Goal: Task Accomplishment & Management: Use online tool/utility

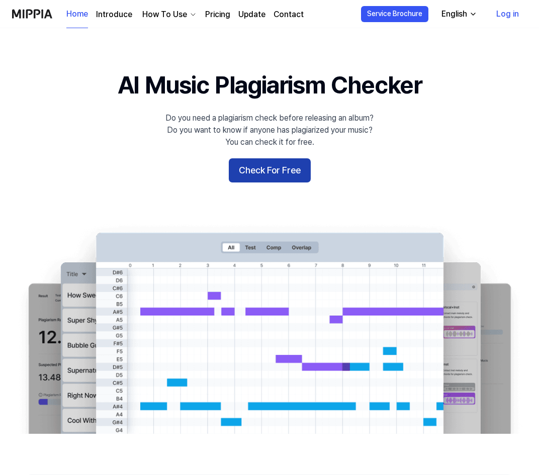
click at [250, 178] on button "Check For Free" at bounding box center [270, 170] width 82 height 24
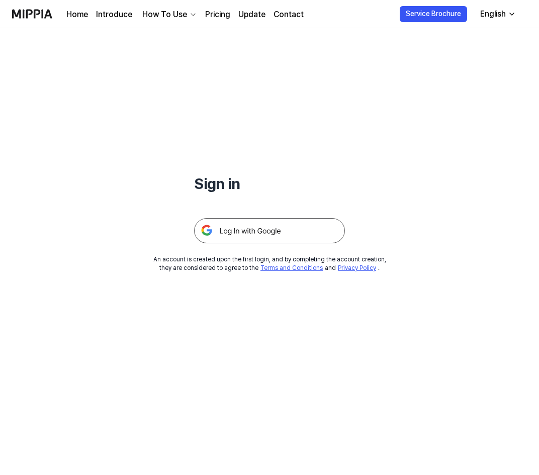
click at [256, 225] on img at bounding box center [269, 230] width 151 height 25
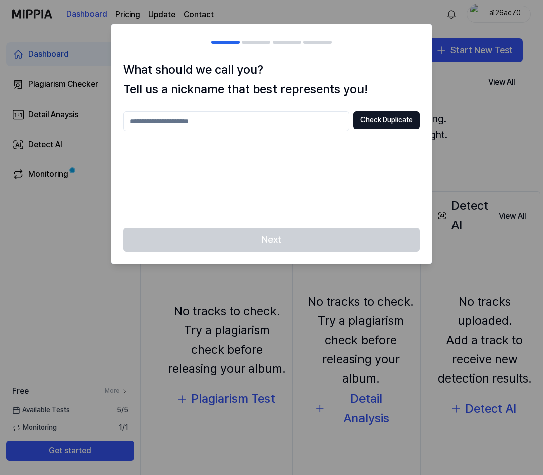
click at [290, 113] on input "text" at bounding box center [236, 121] width 226 height 20
type input "********"
click at [381, 123] on button "Check Duplicate" at bounding box center [386, 120] width 66 height 18
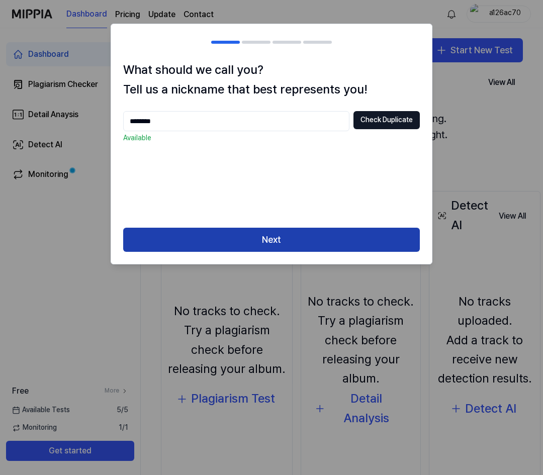
click at [300, 242] on button "Next" at bounding box center [271, 240] width 296 height 24
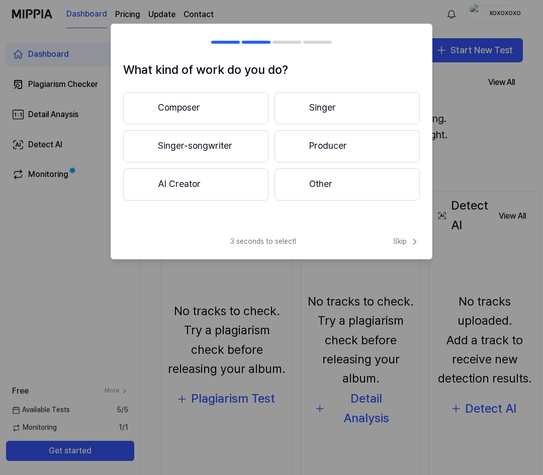
click at [227, 106] on button "Composer" at bounding box center [195, 108] width 145 height 32
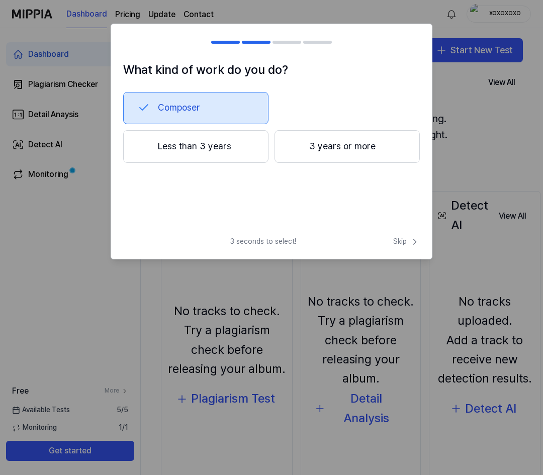
click at [237, 149] on button "Less than 3 years" at bounding box center [195, 146] width 145 height 33
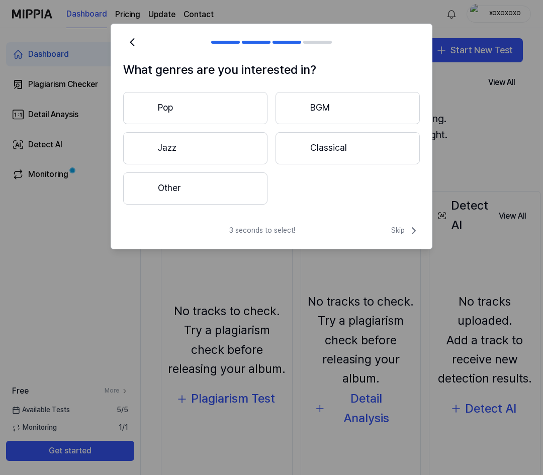
click at [205, 201] on button "Other" at bounding box center [195, 188] width 144 height 32
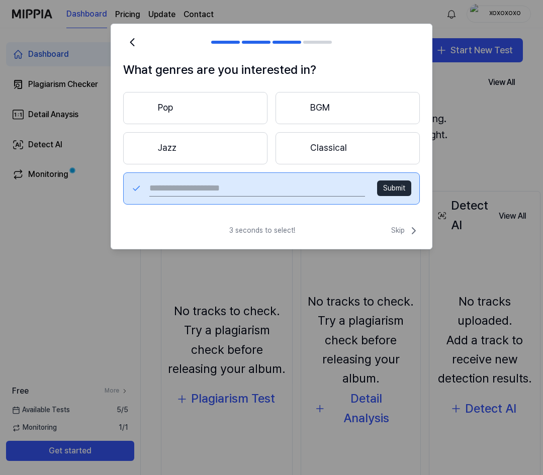
click at [387, 188] on button "Submit" at bounding box center [394, 188] width 34 height 16
click at [310, 191] on input "text" at bounding box center [257, 188] width 216 height 16
type input "**********"
click at [405, 185] on button "Submit" at bounding box center [394, 188] width 34 height 16
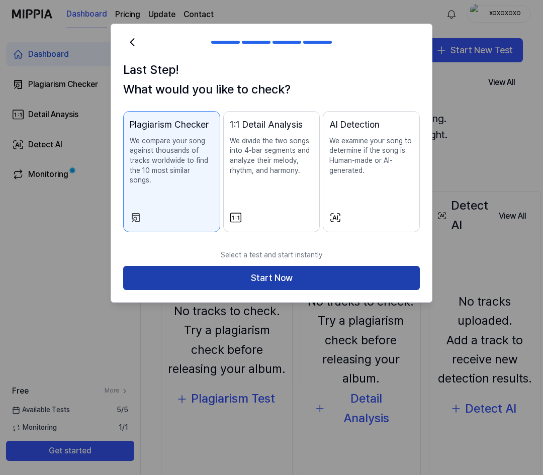
click at [382, 268] on button "Start Now" at bounding box center [271, 278] width 296 height 24
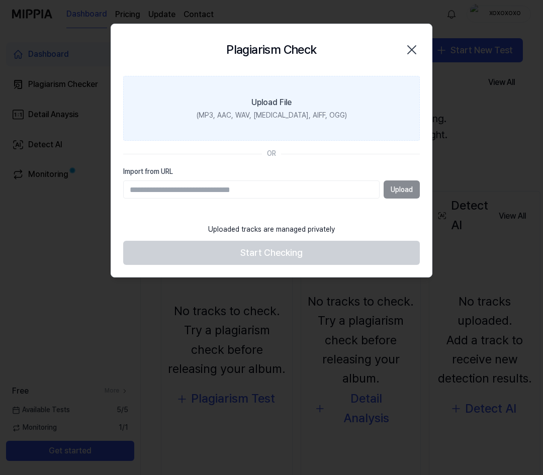
click at [273, 110] on label "Upload File (MP3, AAC, WAV, FLAC, AIFF, OGG)" at bounding box center [271, 108] width 296 height 65
click at [0, 0] on input "Upload File (MP3, AAC, WAV, FLAC, AIFF, OGG)" at bounding box center [0, 0] width 0 height 0
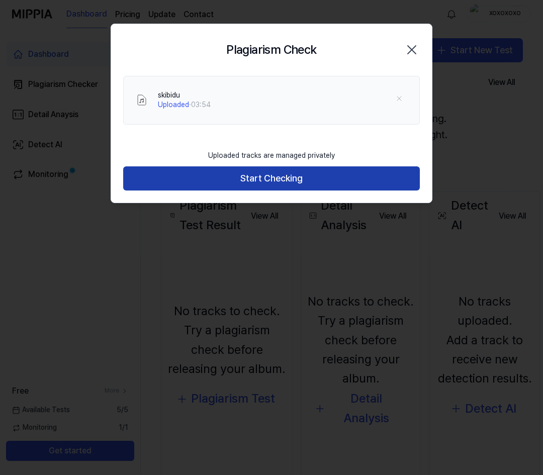
click at [288, 185] on button "Start Checking" at bounding box center [271, 178] width 296 height 24
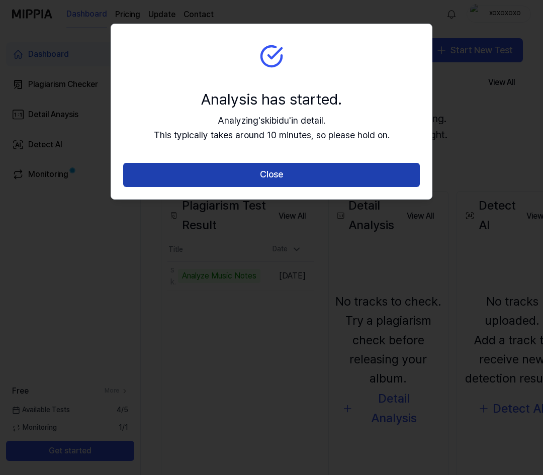
click at [289, 175] on button "Close" at bounding box center [271, 175] width 296 height 24
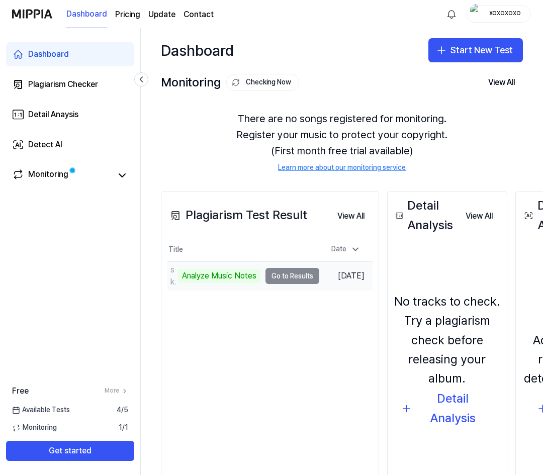
click at [289, 276] on td "skibidu Analyze Music Notes Go to Results" at bounding box center [243, 276] width 152 height 28
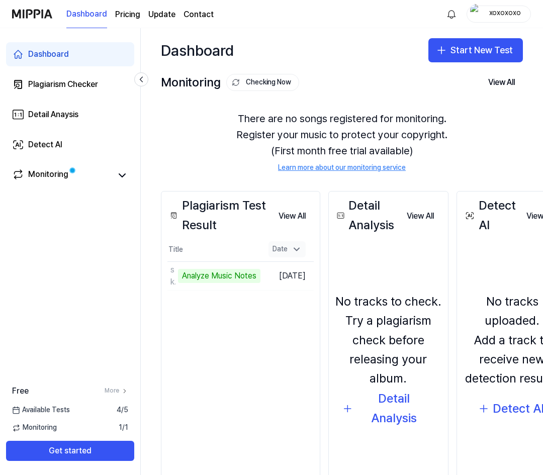
click at [299, 247] on div "Date" at bounding box center [286, 249] width 37 height 16
click at [294, 216] on button "View All" at bounding box center [291, 216] width 43 height 20
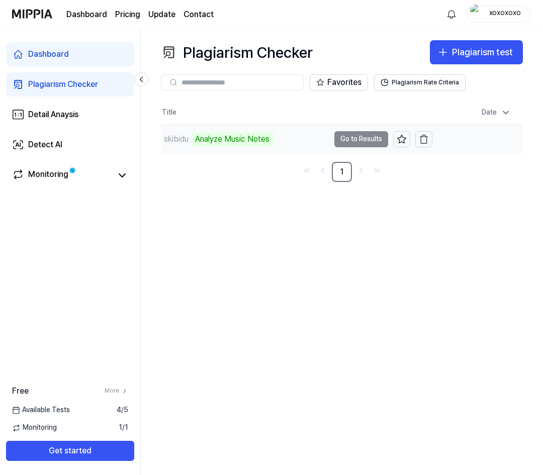
click at [348, 141] on td "skibidu Analyze Music Notes Go to Results" at bounding box center [296, 139] width 271 height 28
click at [341, 138] on td "skibidu Analyze Music Notes Go to Results" at bounding box center [296, 139] width 271 height 28
click at [343, 140] on button "Go to Results" at bounding box center [361, 139] width 54 height 16
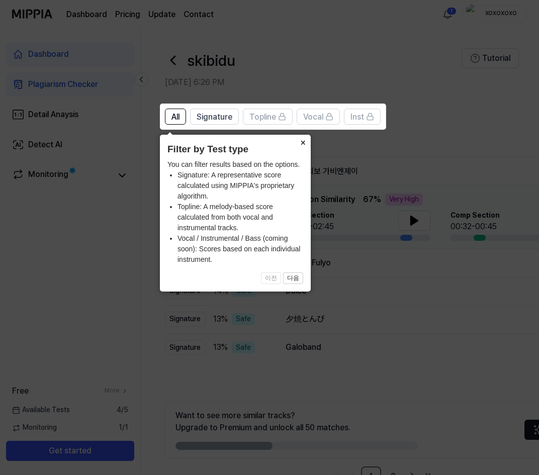
click at [300, 141] on button "×" at bounding box center [302, 142] width 16 height 14
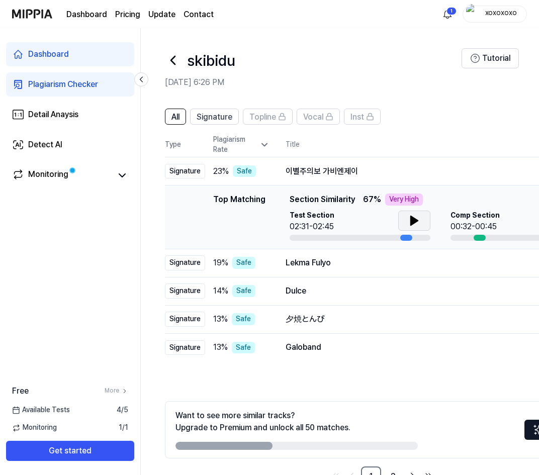
click at [414, 214] on button at bounding box center [414, 220] width 32 height 20
click at [417, 223] on icon at bounding box center [414, 221] width 12 height 12
click at [363, 200] on span "67 %" at bounding box center [371, 199] width 18 height 12
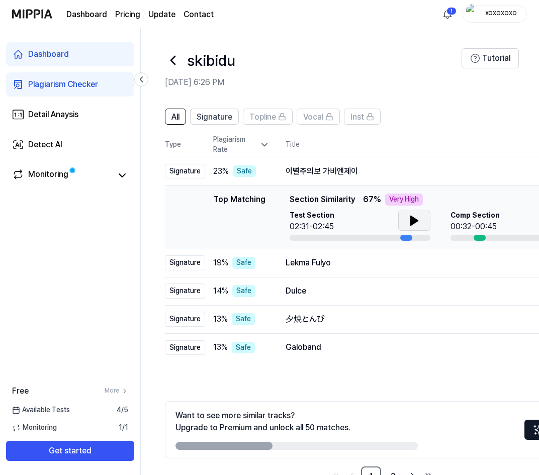
drag, startPoint x: 364, startPoint y: 199, endPoint x: 372, endPoint y: 198, distance: 7.6
click at [372, 198] on div "Top Matching Section Similarity 67 % Very High" at bounding box center [439, 199] width 301 height 12
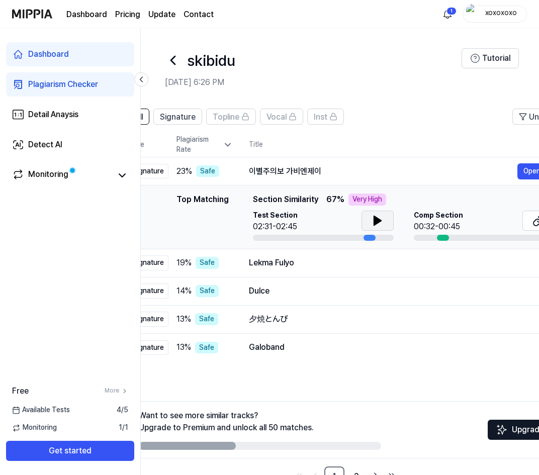
drag, startPoint x: 405, startPoint y: 237, endPoint x: 369, endPoint y: 239, distance: 36.7
click at [369, 239] on div at bounding box center [369, 238] width 12 height 6
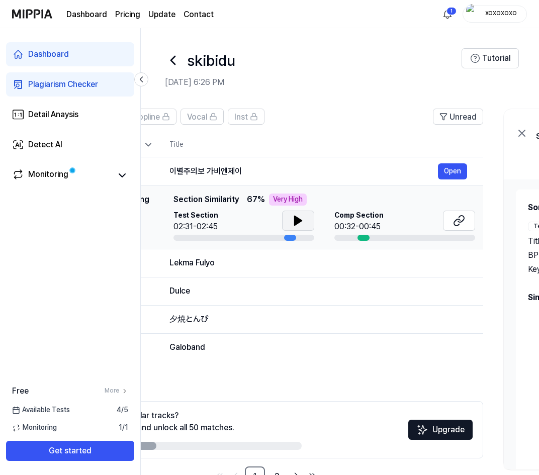
scroll to position [0, 117]
drag, startPoint x: 370, startPoint y: 239, endPoint x: 290, endPoint y: 236, distance: 80.4
click at [290, 236] on div at bounding box center [289, 238] width 12 height 6
click at [329, 222] on div "Test Section 02:31-02:45 Comp Section 00:32-00:45" at bounding box center [322, 225] width 301 height 30
click at [355, 216] on span "Comp Section" at bounding box center [357, 215] width 49 height 10
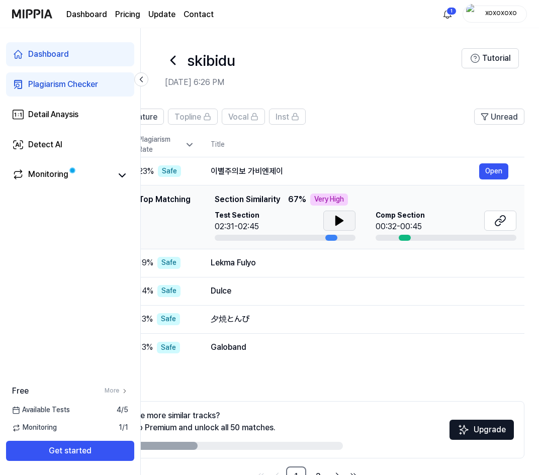
scroll to position [0, 0]
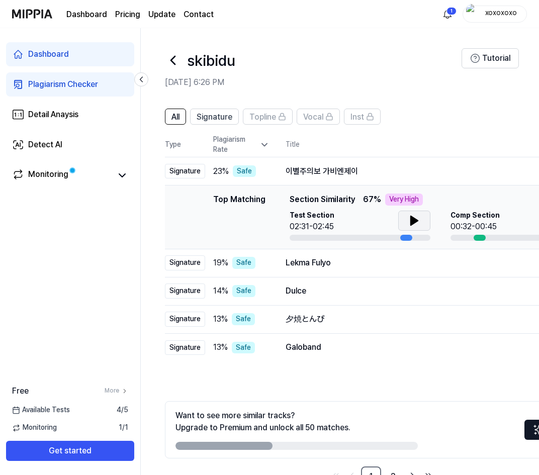
drag, startPoint x: 264, startPoint y: 204, endPoint x: 401, endPoint y: 205, distance: 137.6
click at [401, 205] on span "67 % Very High" at bounding box center [393, 199] width 60 height 12
click at [268, 197] on div "Top Matching Top Matching Section Similarity 67 % Very High Test Section 02:31-…" at bounding box center [382, 216] width 418 height 47
click at [225, 175] on span "23 %" at bounding box center [221, 171] width 16 height 12
click at [186, 170] on div "Signature" at bounding box center [185, 171] width 40 height 15
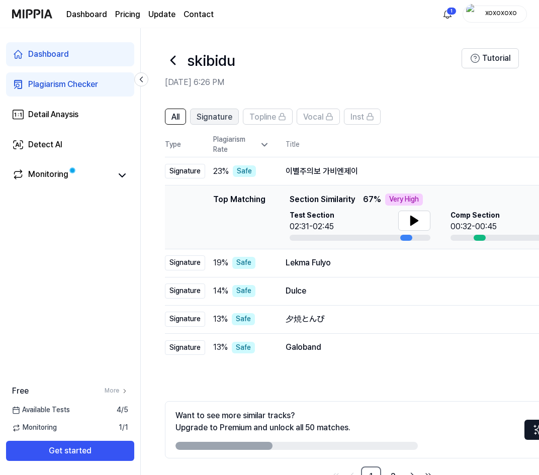
click at [219, 115] on span "Signature" at bounding box center [214, 117] width 36 height 12
click at [174, 123] on span "All" at bounding box center [175, 117] width 8 height 12
click at [410, 222] on icon at bounding box center [413, 220] width 7 height 9
drag, startPoint x: 409, startPoint y: 238, endPoint x: 417, endPoint y: 237, distance: 8.6
click at [417, 237] on div at bounding box center [359, 238] width 141 height 6
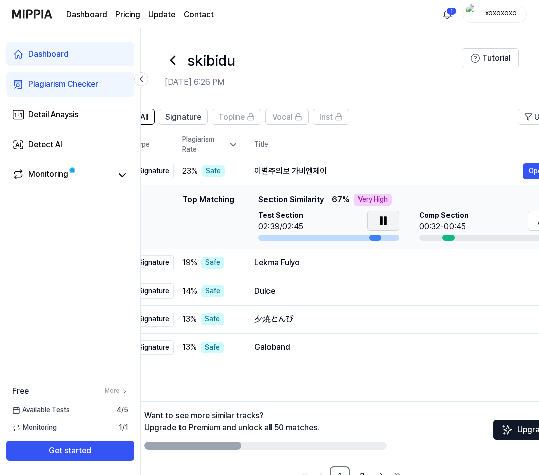
scroll to position [0, 21]
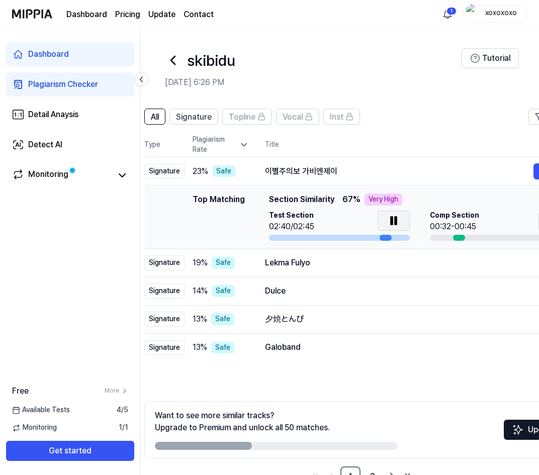
drag, startPoint x: 410, startPoint y: 237, endPoint x: 390, endPoint y: 228, distance: 22.3
click at [390, 228] on div "Test Section 02:40/02:45" at bounding box center [339, 225] width 141 height 30
click at [394, 218] on icon at bounding box center [395, 221] width 2 height 8
click at [385, 220] on button at bounding box center [393, 220] width 32 height 20
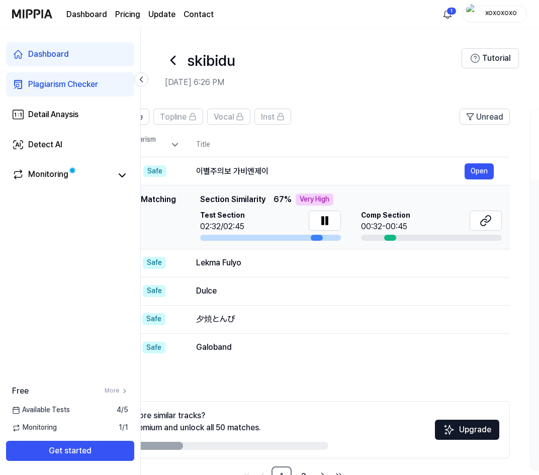
drag, startPoint x: 424, startPoint y: 204, endPoint x: 372, endPoint y: 203, distance: 52.3
click at [372, 203] on div "Top Matching Section Similarity 67 % Very High Test Section 02:32/02:45 Comp Se…" at bounding box center [350, 216] width 301 height 47
click at [485, 221] on icon at bounding box center [485, 221] width 12 height 12
click at [327, 223] on icon at bounding box center [327, 221] width 2 height 8
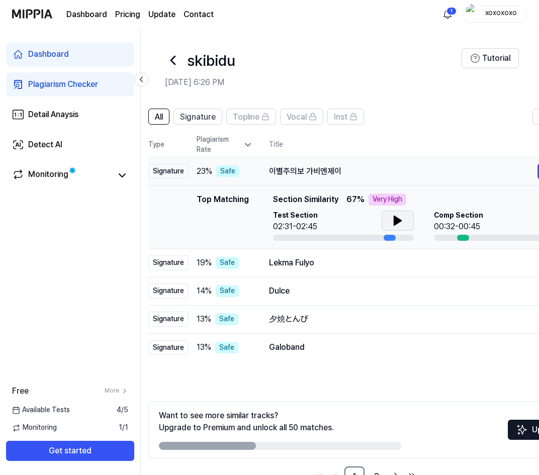
scroll to position [0, 0]
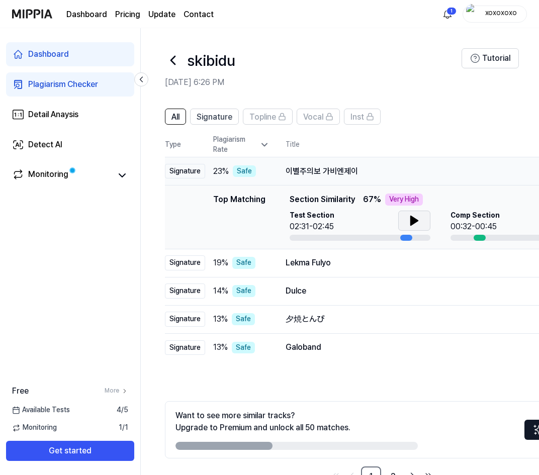
drag, startPoint x: 274, startPoint y: 165, endPoint x: 433, endPoint y: 167, distance: 158.8
click at [433, 167] on div "이별주의보 가비엔제이" at bounding box center [419, 171] width 268 height 12
click at [206, 117] on span "Signature" at bounding box center [214, 117] width 36 height 12
click at [178, 115] on span "All" at bounding box center [175, 117] width 8 height 12
click at [321, 114] on span "Vocal" at bounding box center [313, 117] width 20 height 12
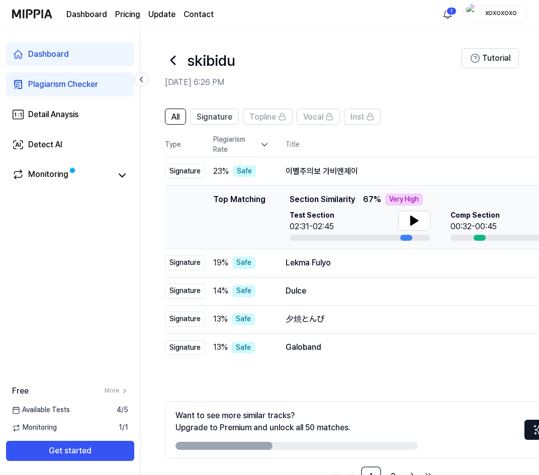
click at [255, 143] on div "Plagiarism Rate" at bounding box center [241, 145] width 56 height 20
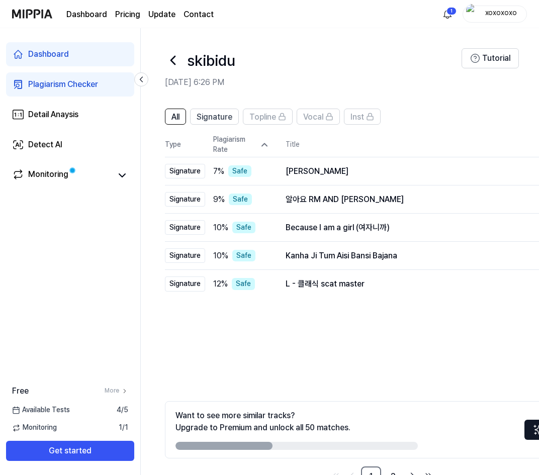
click at [264, 139] on div "Plagiarism Rate" at bounding box center [241, 145] width 56 height 20
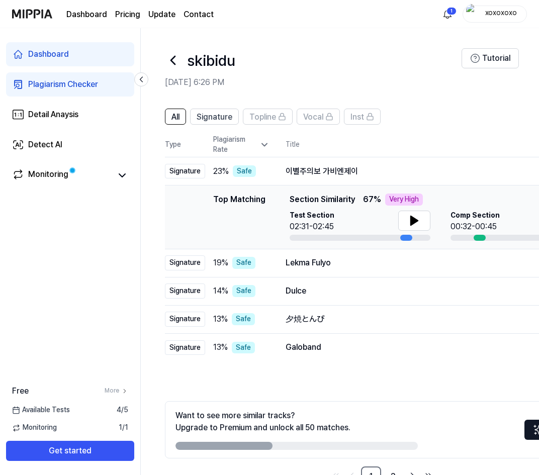
click at [264, 140] on icon at bounding box center [264, 145] width 10 height 10
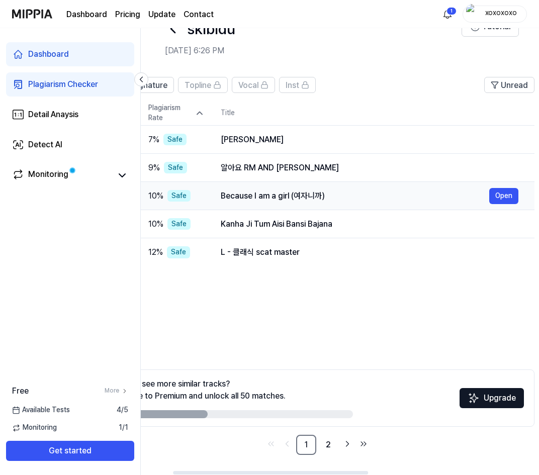
drag, startPoint x: 458, startPoint y: 193, endPoint x: 377, endPoint y: 203, distance: 81.0
click at [393, 183] on td "Because I am a girl (여자니까) Open" at bounding box center [369, 196] width 330 height 28
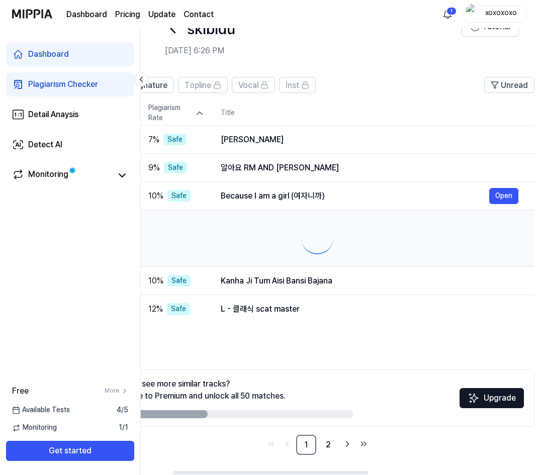
scroll to position [0, 65]
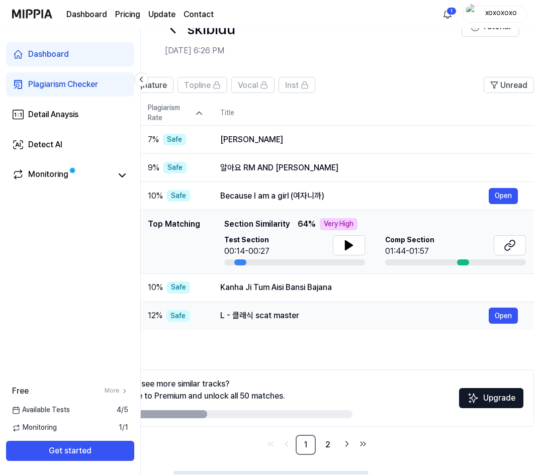
click at [317, 323] on div "L - 클래식 scat master Open" at bounding box center [368, 315] width 297 height 16
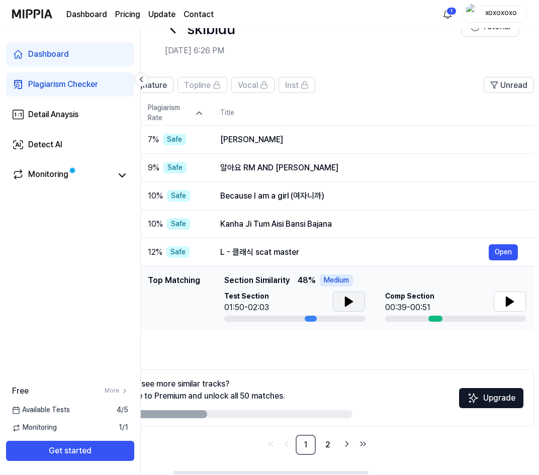
click at [355, 300] on button at bounding box center [349, 301] width 32 height 20
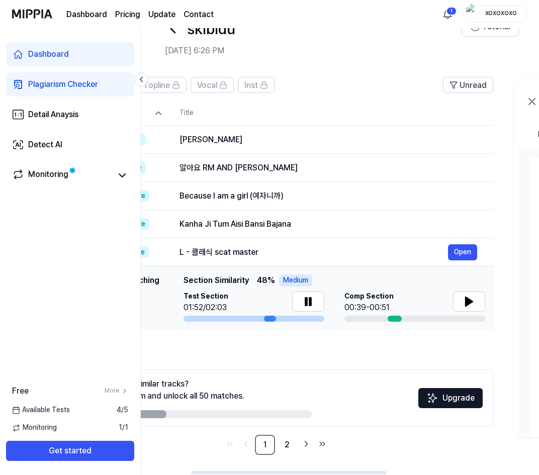
click at [329, 267] on td "Top Matching Top Matching Section Similarity 48 % Medium Test Section 01:52/02:…" at bounding box center [276, 297] width 434 height 63
click at [310, 299] on icon at bounding box center [309, 301] width 2 height 8
click at [469, 301] on icon at bounding box center [468, 301] width 7 height 9
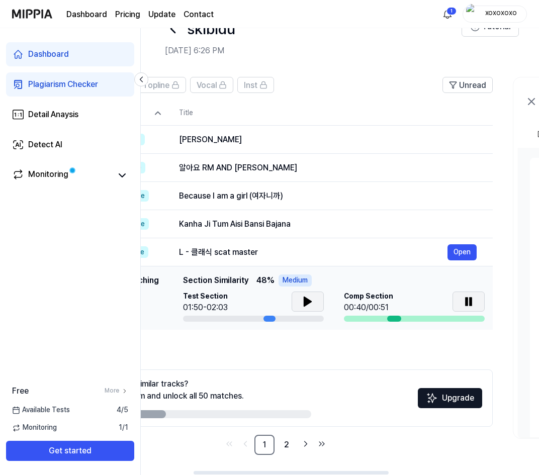
click at [468, 301] on icon at bounding box center [468, 301] width 12 height 12
click at [303, 252] on div "L - 클래식 scat master" at bounding box center [313, 252] width 268 height 12
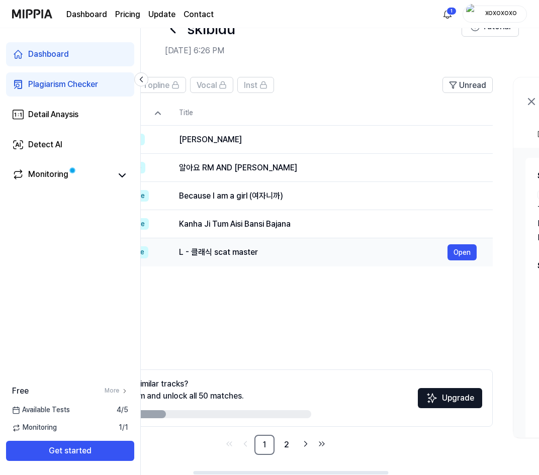
scroll to position [0, 106]
click at [263, 252] on div "L - 클래식 scat master" at bounding box center [313, 252] width 268 height 12
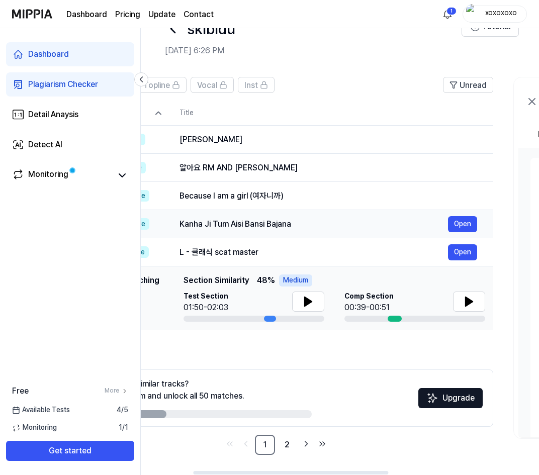
click at [261, 226] on div "Kanha Ji Tum Aisi Bansi Bajana" at bounding box center [313, 224] width 268 height 12
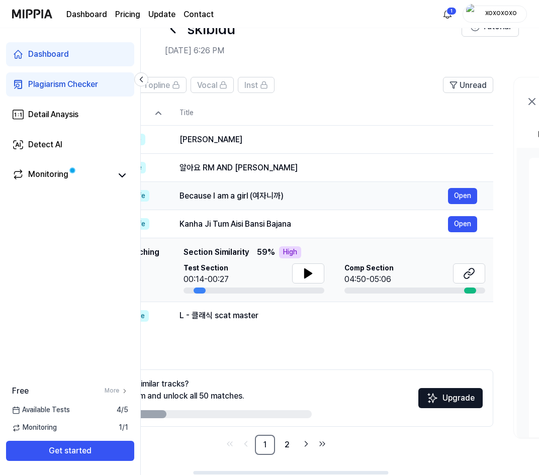
click at [253, 204] on td "Because I am a girl (여자니까) Open" at bounding box center [328, 196] width 330 height 28
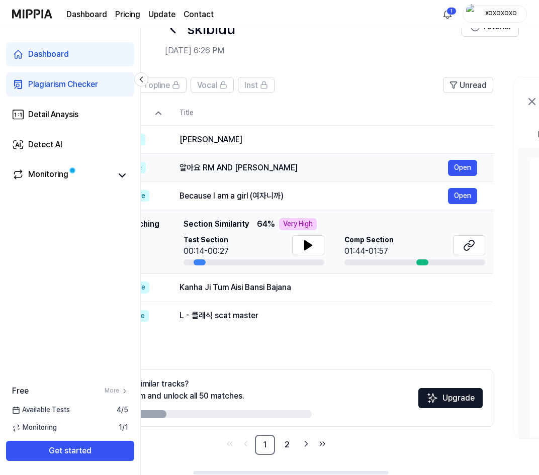
click at [248, 174] on div "알아요 RM AND JK Open" at bounding box center [327, 168] width 297 height 16
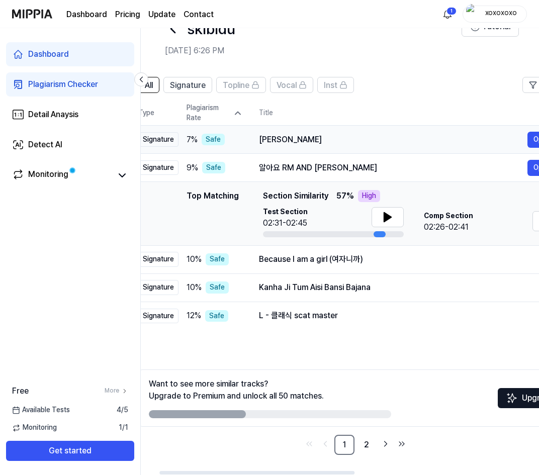
scroll to position [0, 24]
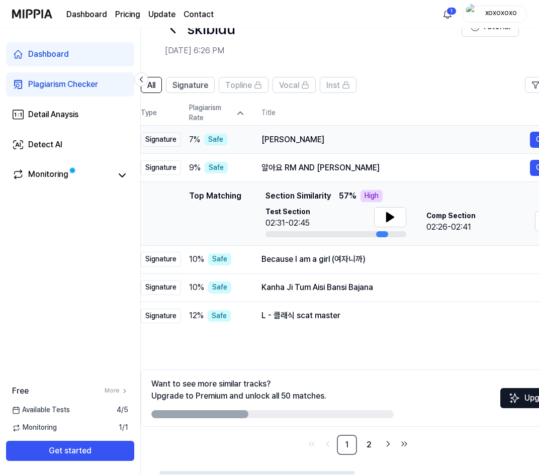
drag, startPoint x: 268, startPoint y: 139, endPoint x: 333, endPoint y: 144, distance: 64.5
click at [333, 144] on div "Dhol Gawandhi" at bounding box center [395, 140] width 268 height 12
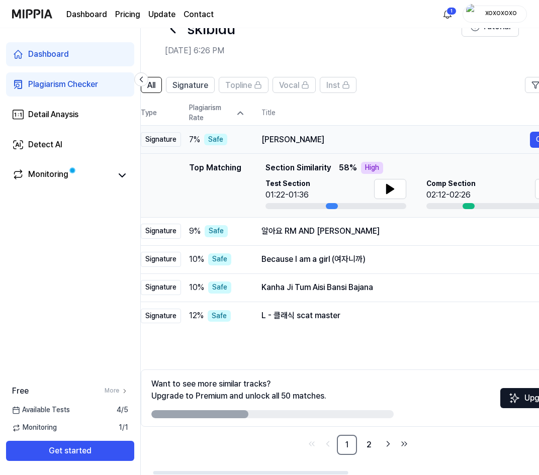
click at [294, 139] on div "Dhol Gawandhi" at bounding box center [395, 140] width 268 height 12
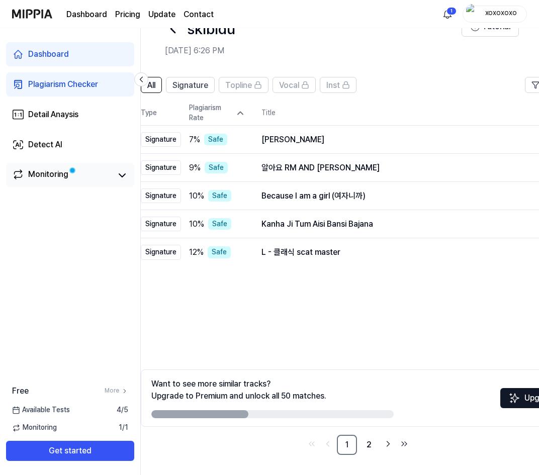
click at [98, 176] on link "Monitoring" at bounding box center [62, 175] width 100 height 14
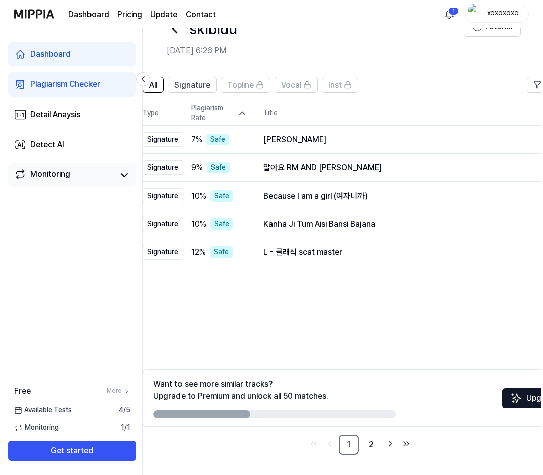
scroll to position [0, 0]
